Goal: Answer question/provide support: Answer question/provide support

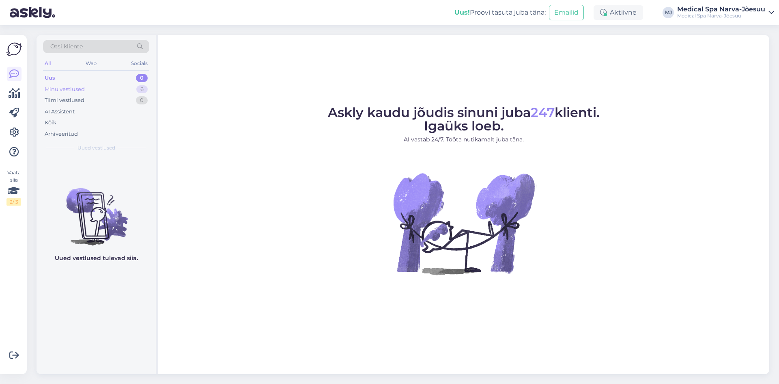
click at [91, 86] on div "Minu vestlused 6" at bounding box center [96, 89] width 106 height 11
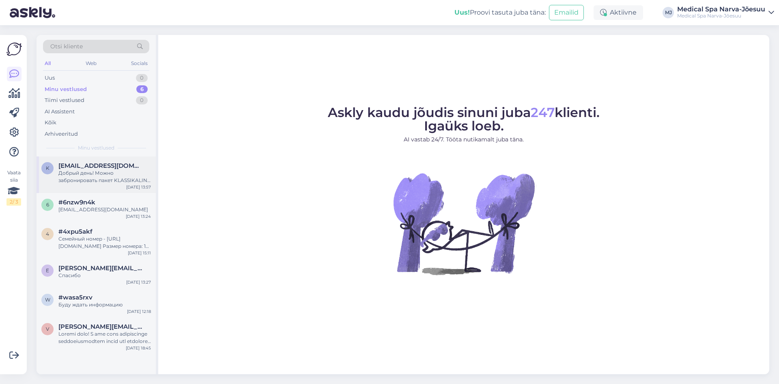
click at [97, 183] on div "Добрый день! Можно забронировать пакет KLASSIKALINE RAVIPAKETT “TERVISELE JAH!”…" at bounding box center [104, 176] width 93 height 15
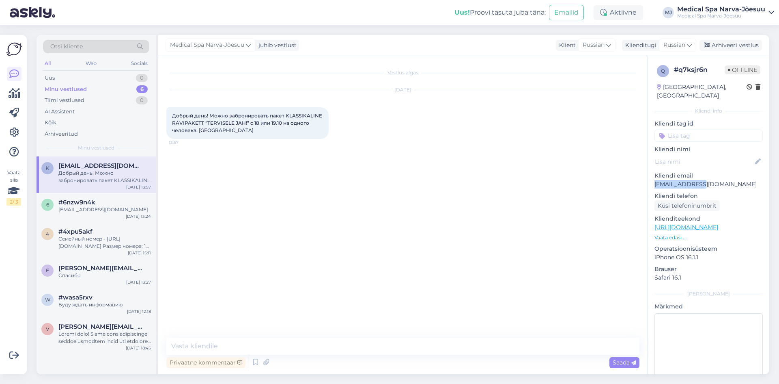
drag, startPoint x: 698, startPoint y: 176, endPoint x: 653, endPoint y: 175, distance: 44.7
click at [653, 175] on div "q # q7ksjr6n Offline [GEOGRAPHIC_DATA], [GEOGRAPHIC_DATA] Kliendi info Kliendi …" at bounding box center [708, 227] width 121 height 342
copy p "[EMAIL_ADDRESS][DOMAIN_NAME]"
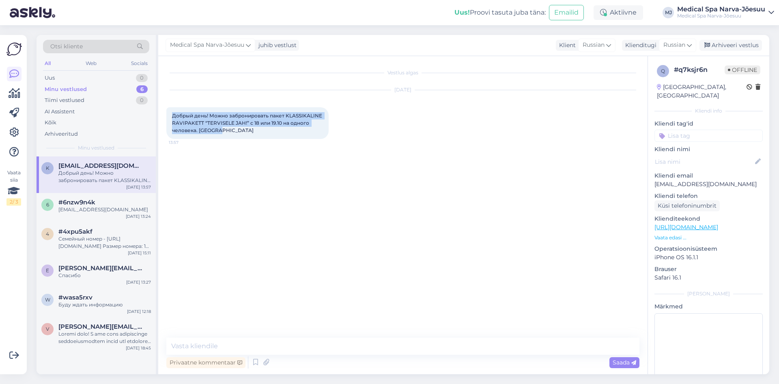
drag, startPoint x: 170, startPoint y: 112, endPoint x: 242, endPoint y: 129, distance: 73.7
click at [242, 129] on div "Добрый день! Можно забронировать пакет KLASSIKALINE RAVIPAKETT “TERVISELE JAH!”…" at bounding box center [247, 123] width 162 height 32
copy span "Добрый день! Можно забронировать пакет KLASSIKALINE RAVIPAKETT “TERVISELE JAH!”…"
click at [255, 342] on textarea at bounding box center [402, 345] width 473 height 17
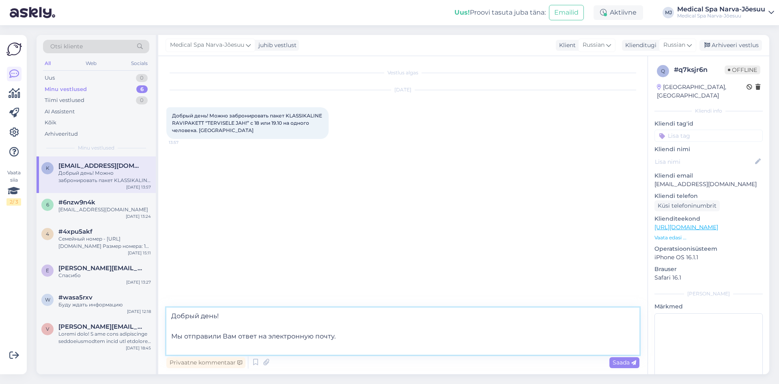
type textarea "Добрый день! Мы отправили Вам ответ на электронную почту."
